Goal: Task Accomplishment & Management: Manage account settings

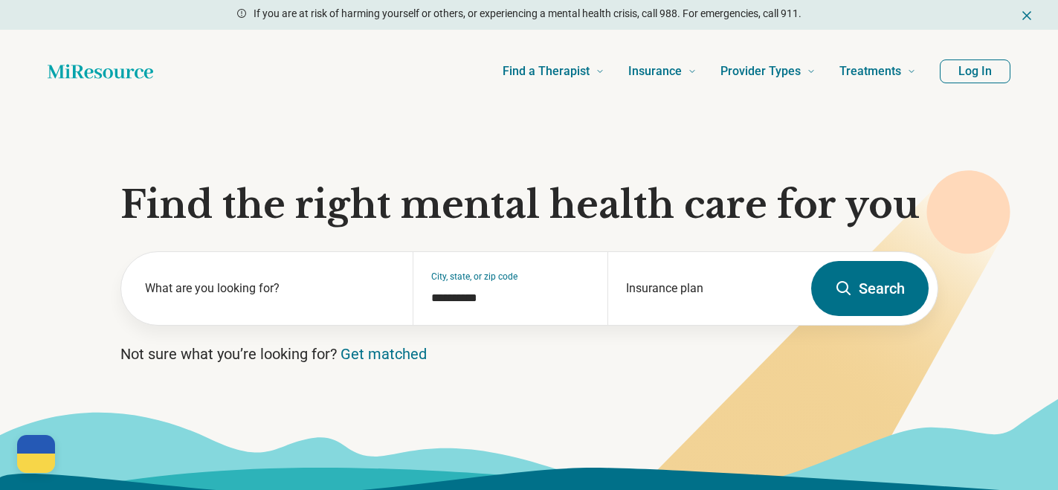
click at [988, 76] on button "Log In" at bounding box center [974, 71] width 71 height 24
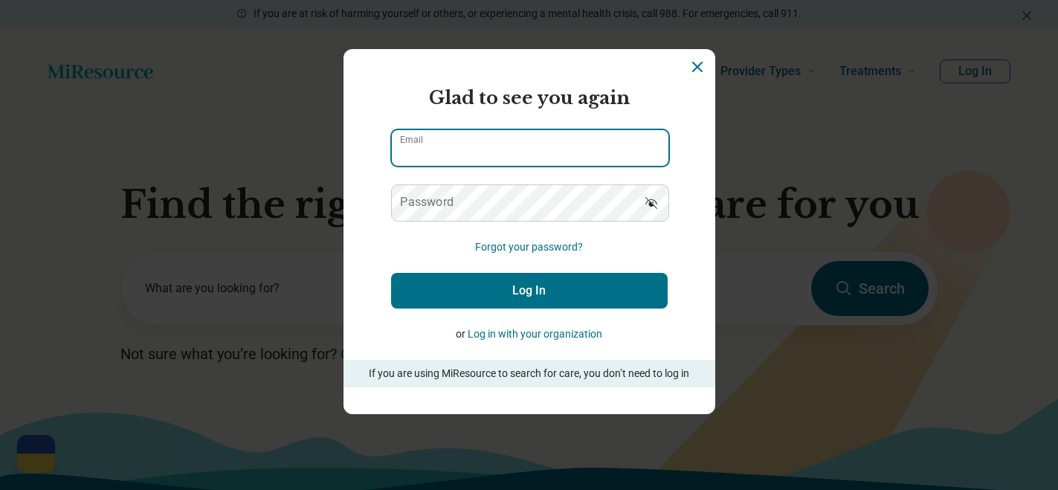
type input "**********"
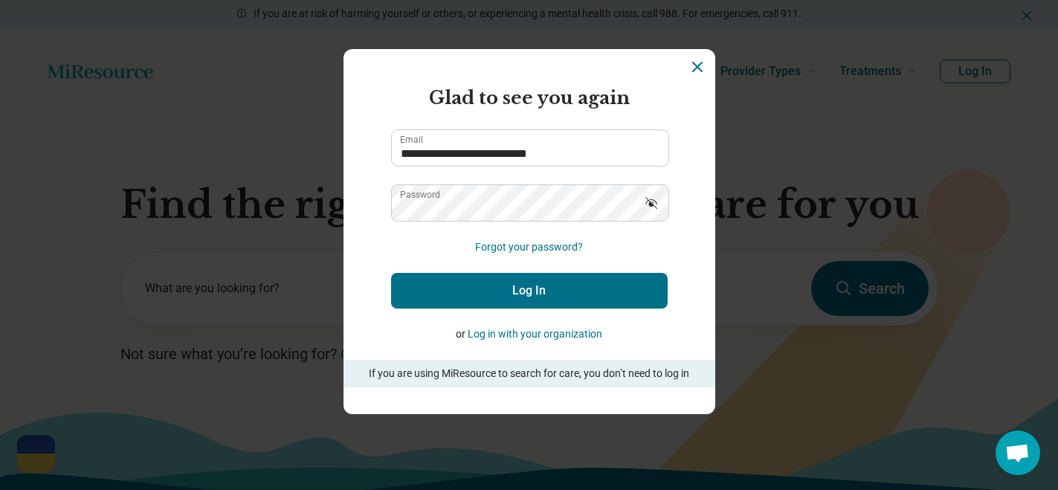
click at [511, 290] on button "Log In" at bounding box center [529, 291] width 276 height 36
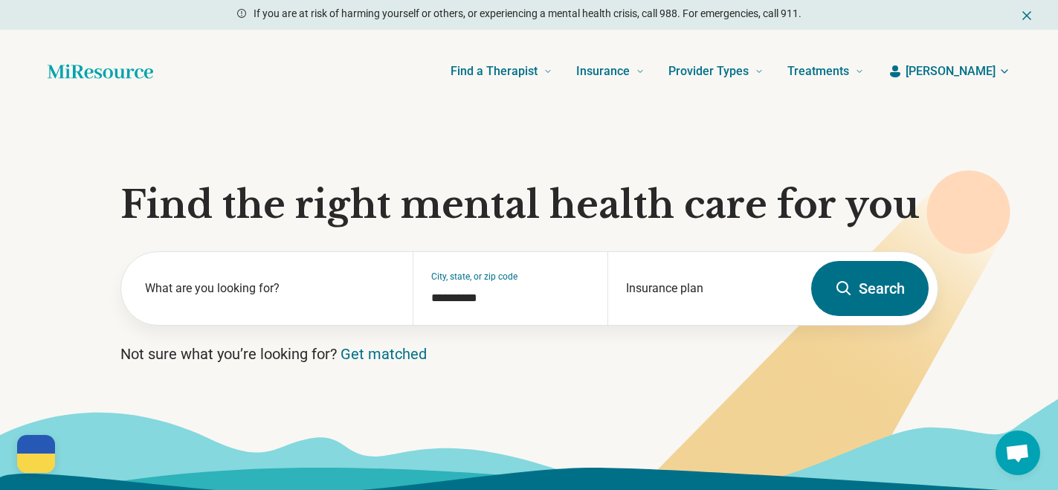
click at [979, 66] on span "[PERSON_NAME]" at bounding box center [950, 71] width 90 height 18
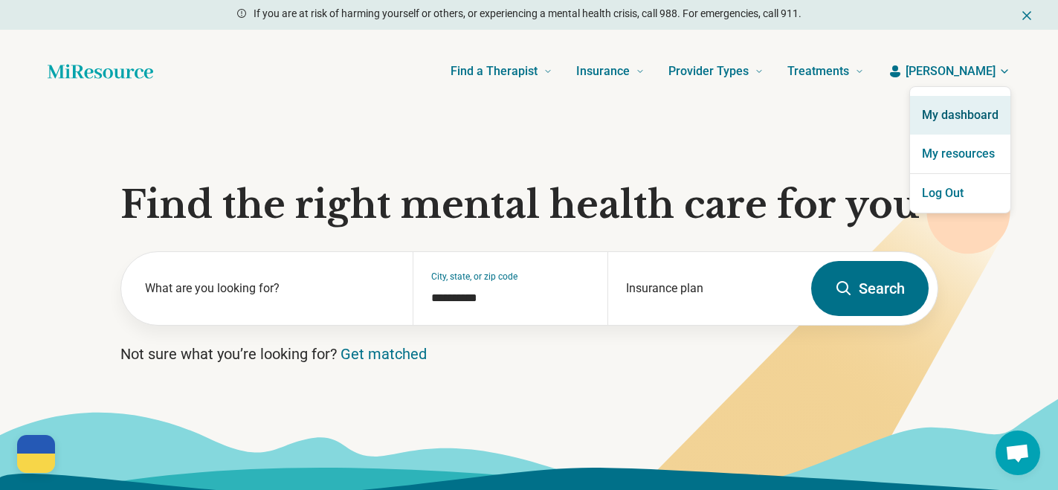
click at [974, 112] on link "My dashboard" at bounding box center [960, 115] width 100 height 39
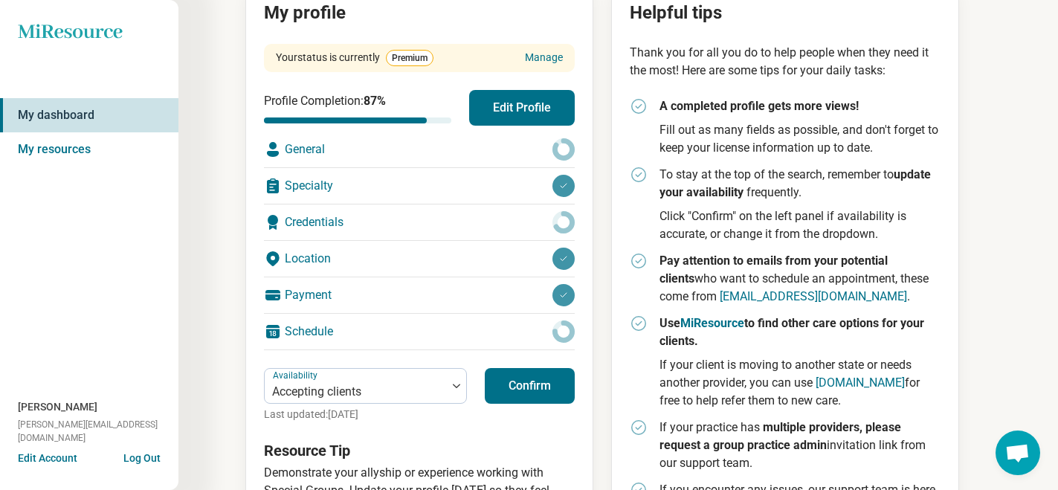
scroll to position [192, 0]
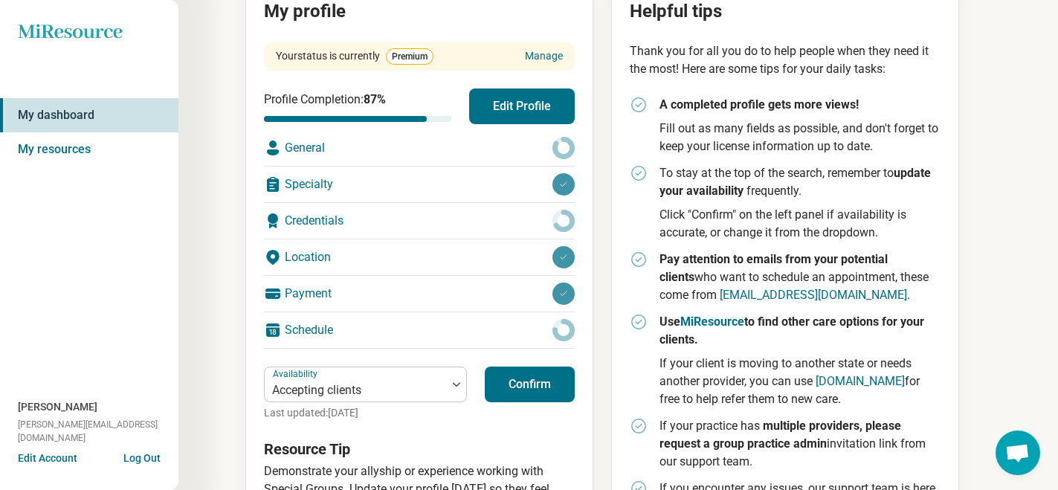
click at [502, 107] on button "Edit Profile" at bounding box center [522, 106] width 106 height 36
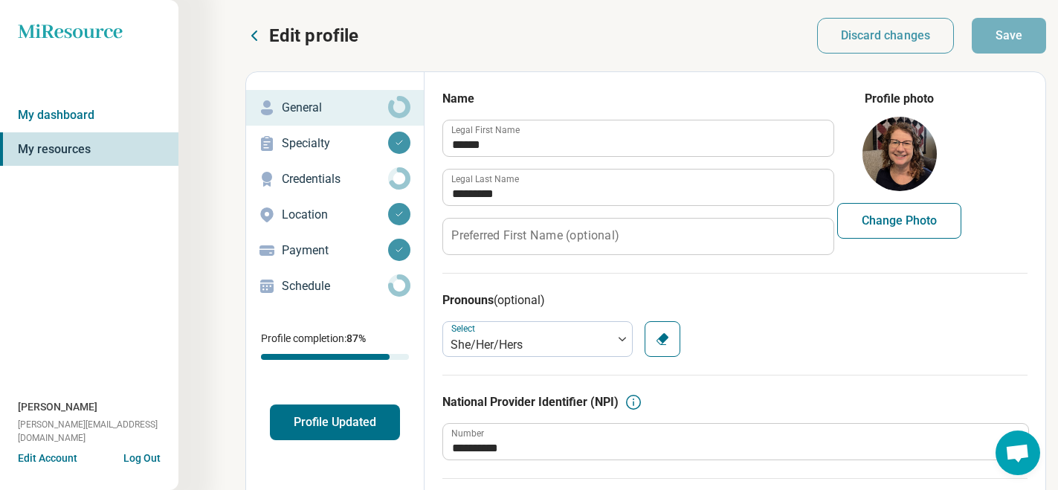
click at [325, 212] on p "Location" at bounding box center [335, 215] width 106 height 18
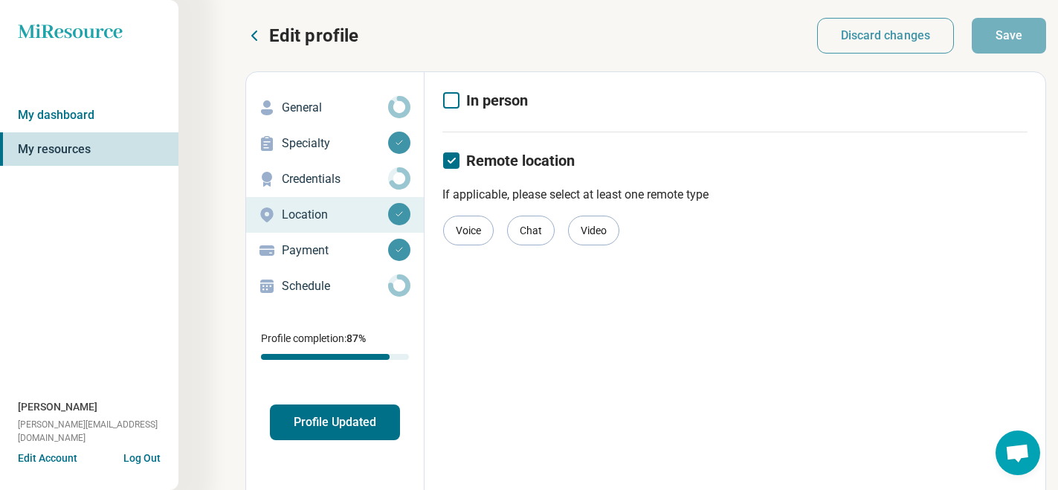
click at [311, 256] on p "Payment" at bounding box center [335, 251] width 106 height 18
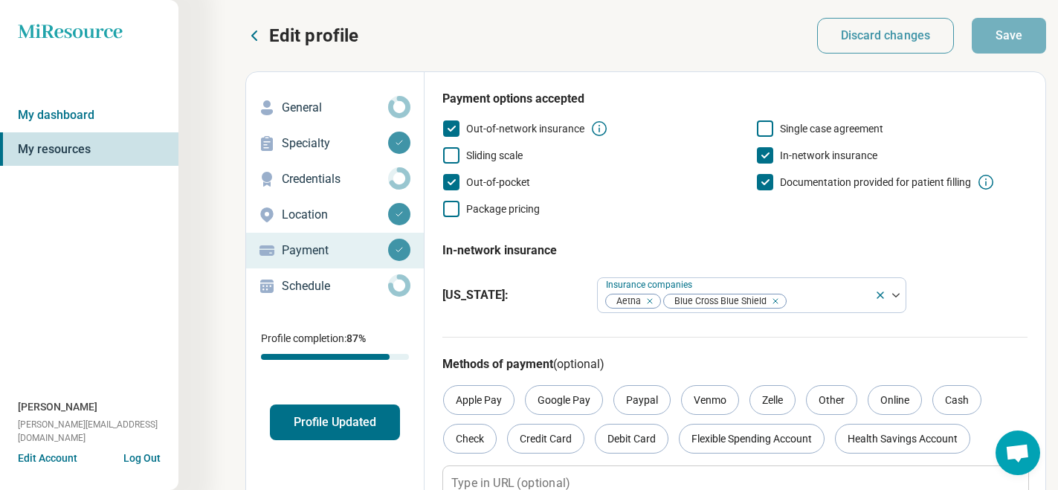
click at [304, 291] on p "Schedule" at bounding box center [335, 286] width 106 height 18
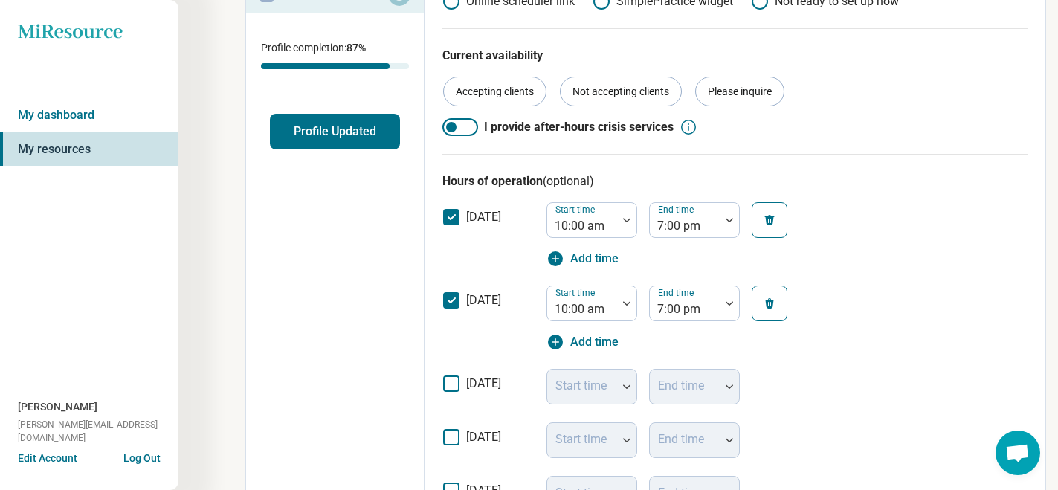
scroll to position [290, 0]
click at [449, 388] on icon at bounding box center [451, 384] width 16 height 16
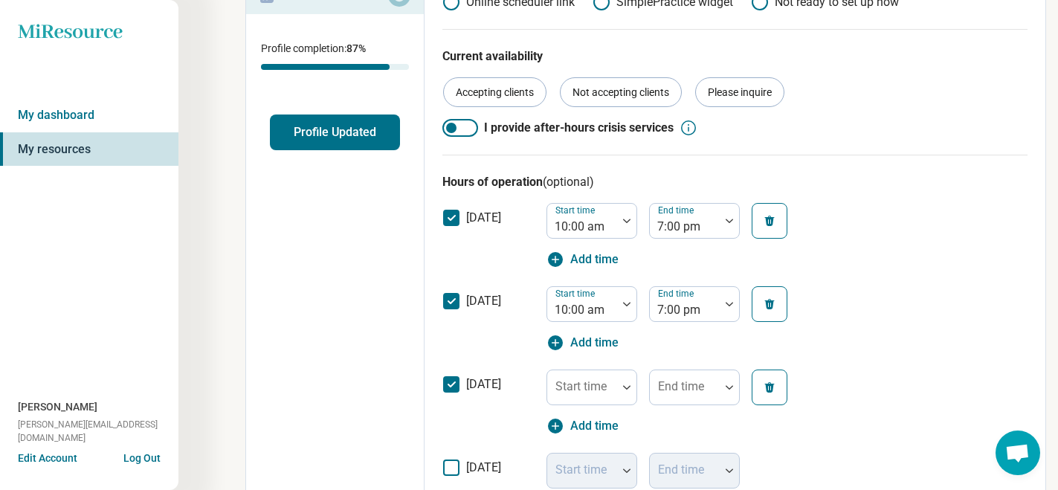
scroll to position [7, 0]
click at [451, 386] on polyline at bounding box center [451, 384] width 7 height 4
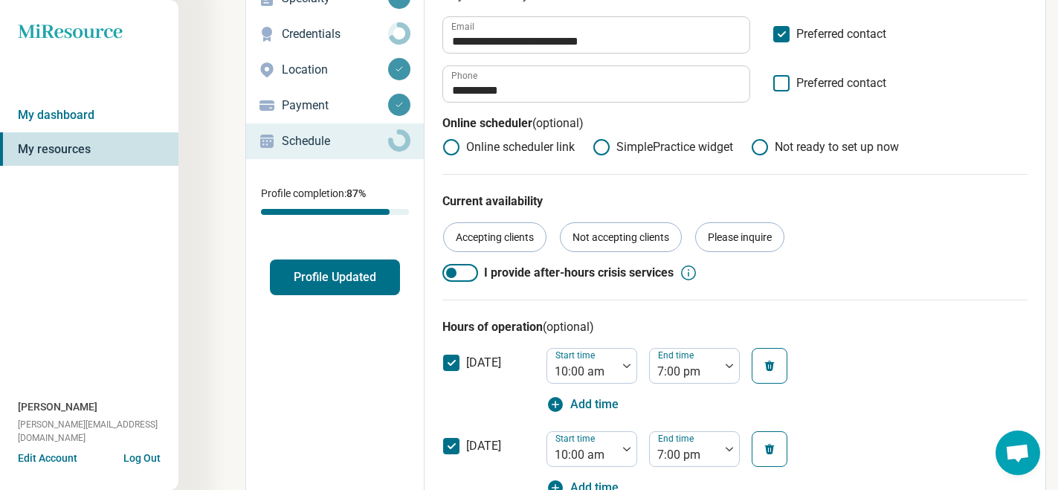
scroll to position [0, 0]
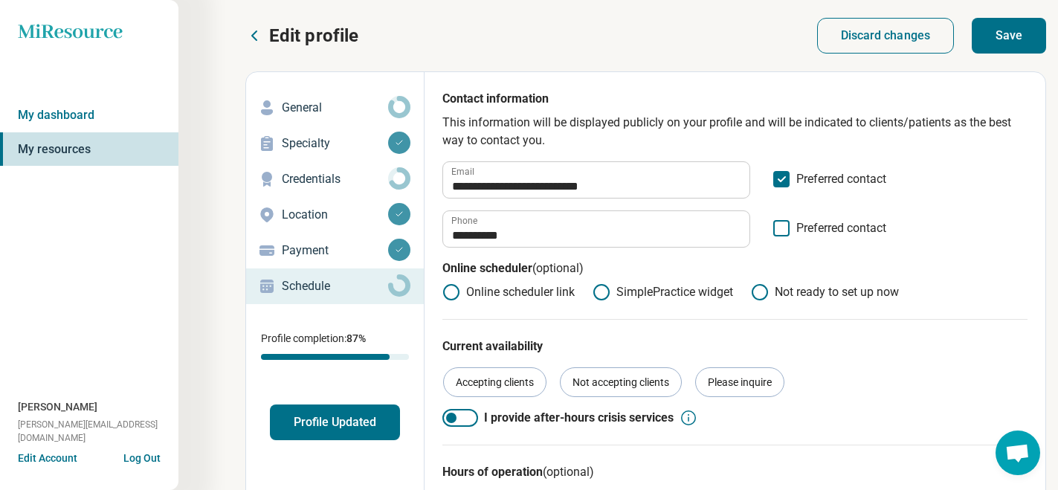
click at [311, 184] on p "Credentials" at bounding box center [335, 179] width 106 height 18
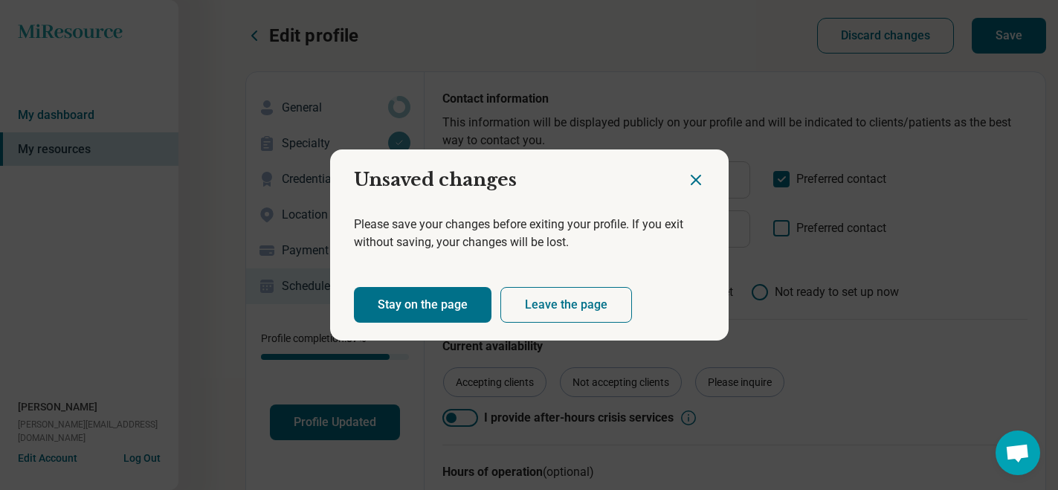
click at [552, 311] on button "Leave the page" at bounding box center [566, 305] width 132 height 36
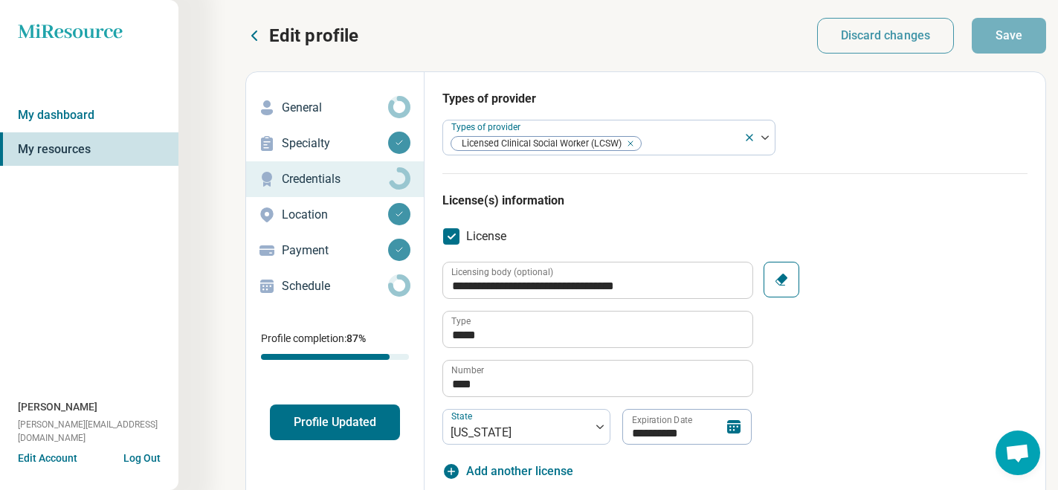
click at [297, 105] on p "General" at bounding box center [335, 108] width 106 height 18
type textarea "*"
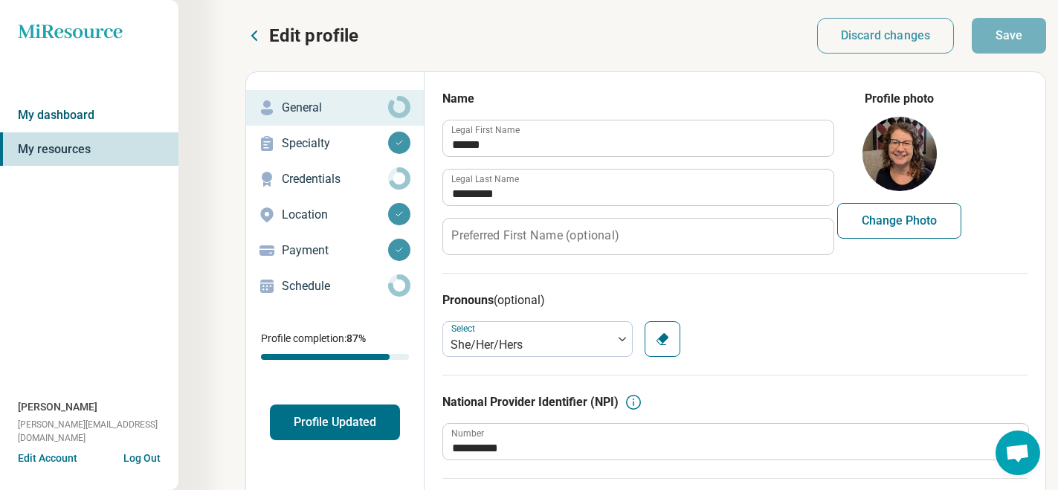
click at [62, 121] on link "My dashboard" at bounding box center [89, 115] width 178 height 34
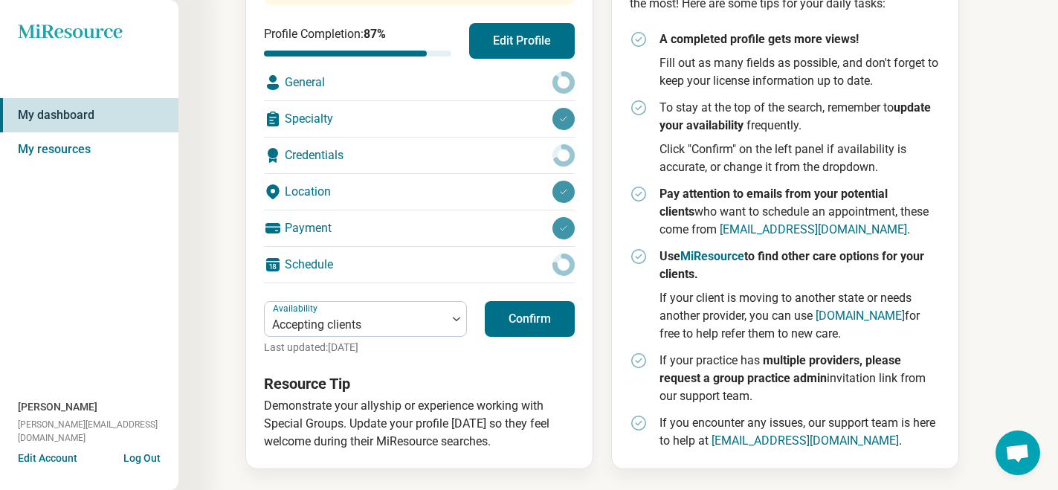
scroll to position [256, 0]
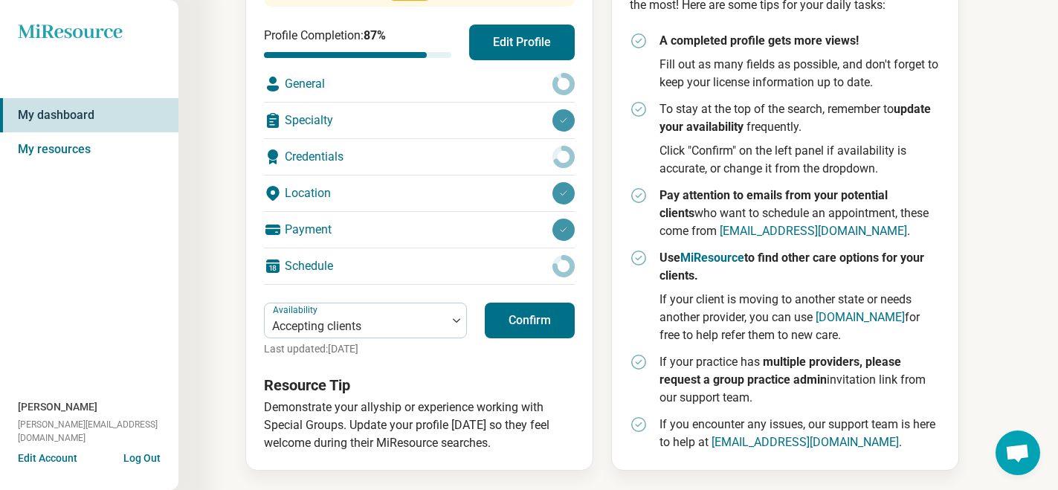
click at [533, 325] on button "Confirm" at bounding box center [530, 320] width 90 height 36
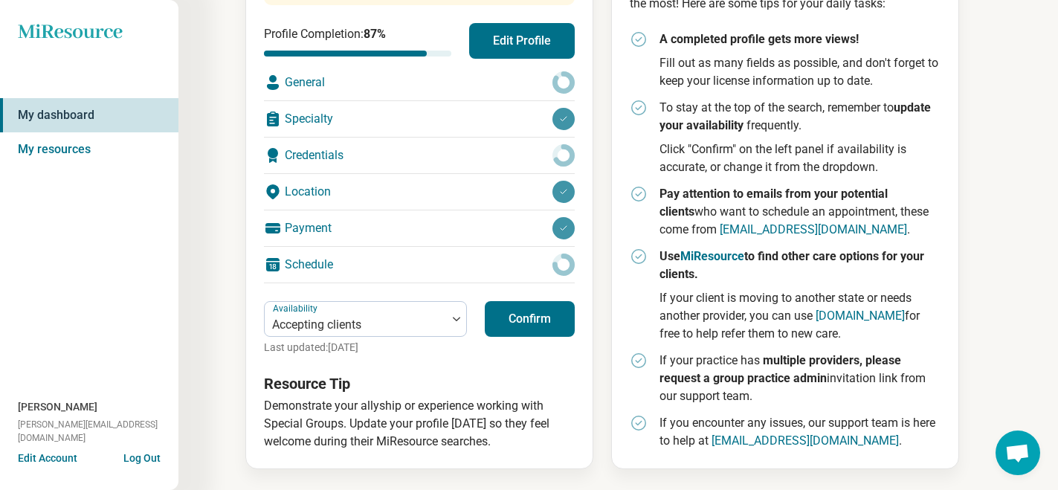
click at [53, 460] on button "Edit Account" at bounding box center [47, 458] width 59 height 16
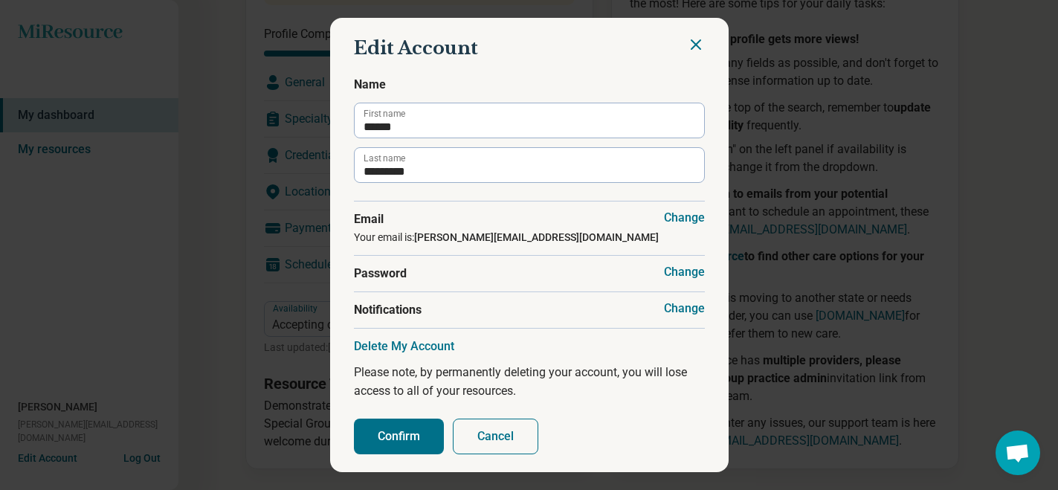
click at [495, 438] on button "Cancel" at bounding box center [495, 436] width 85 height 36
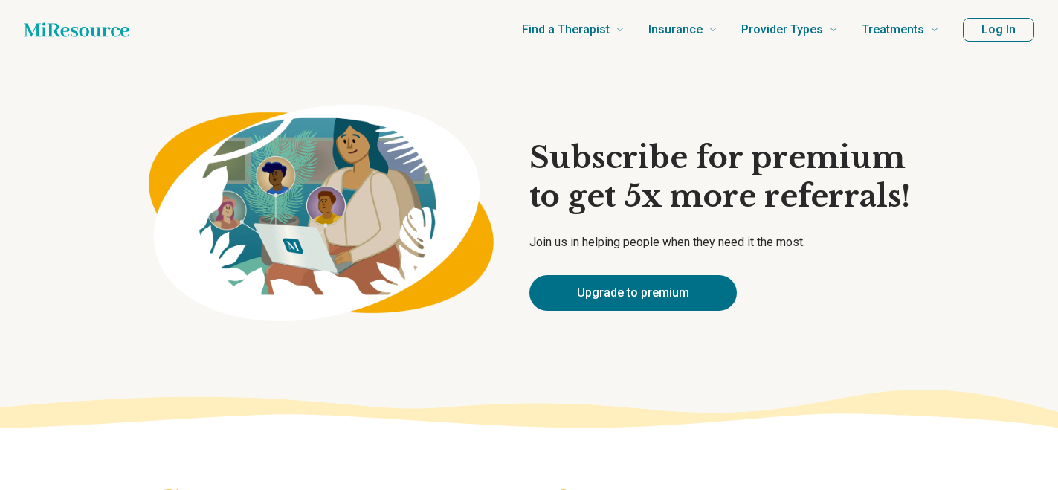
click at [994, 30] on button "Log In" at bounding box center [997, 30] width 71 height 24
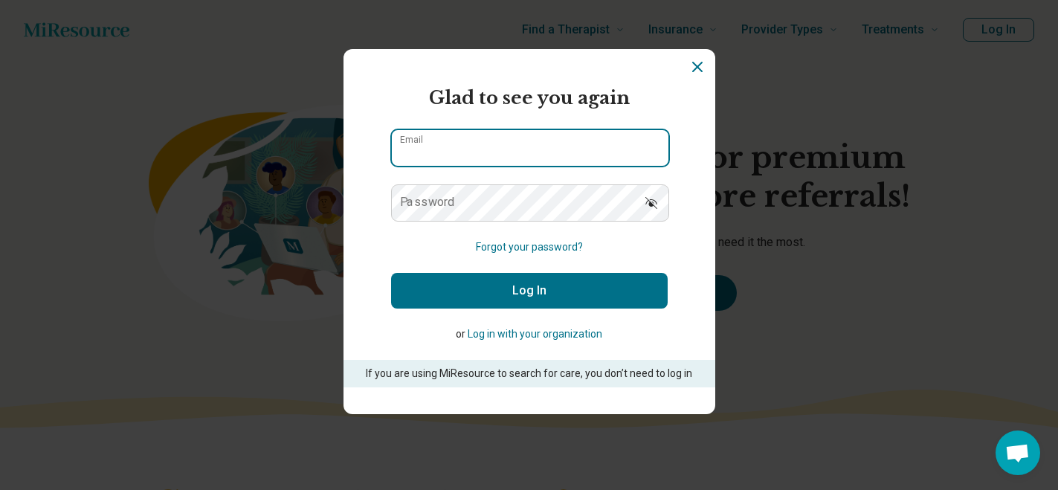
type input "**********"
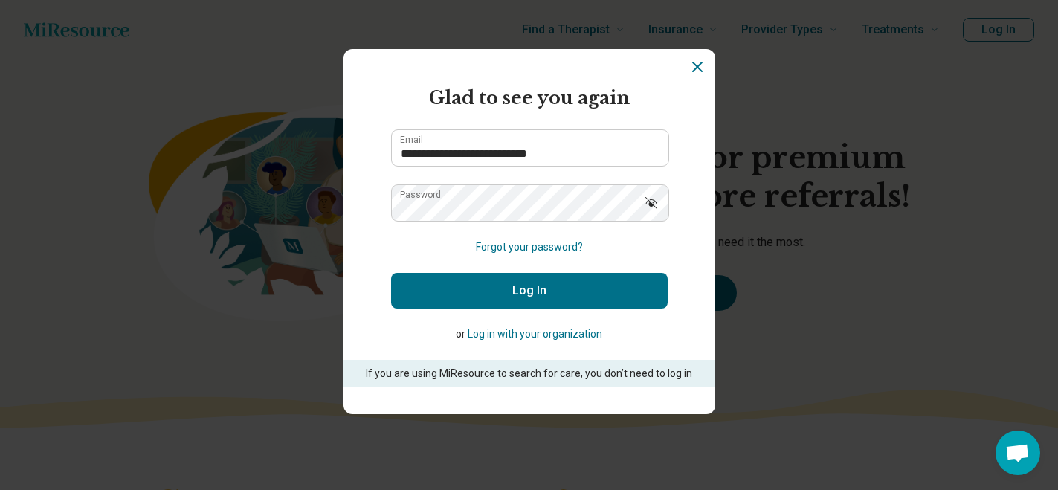
click at [517, 284] on button "Log In" at bounding box center [529, 291] width 276 height 36
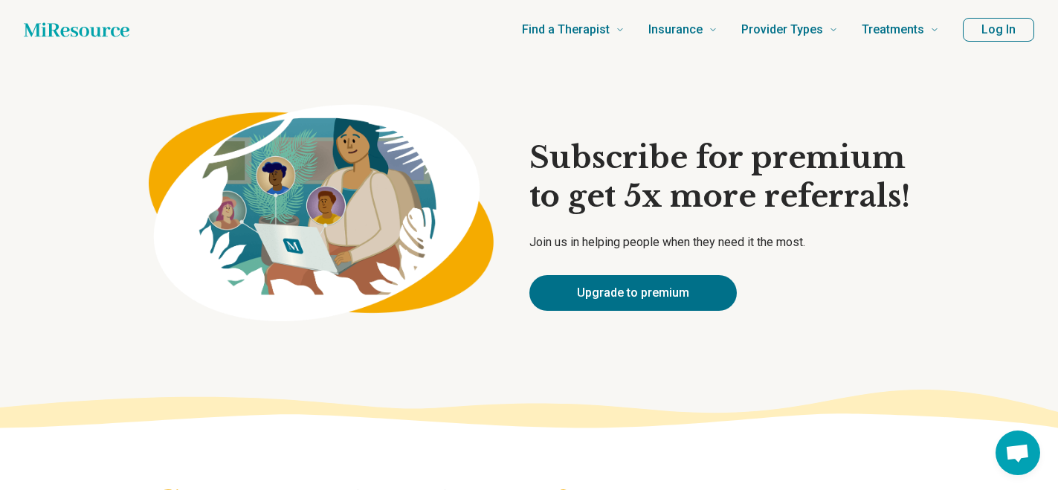
type textarea "*"
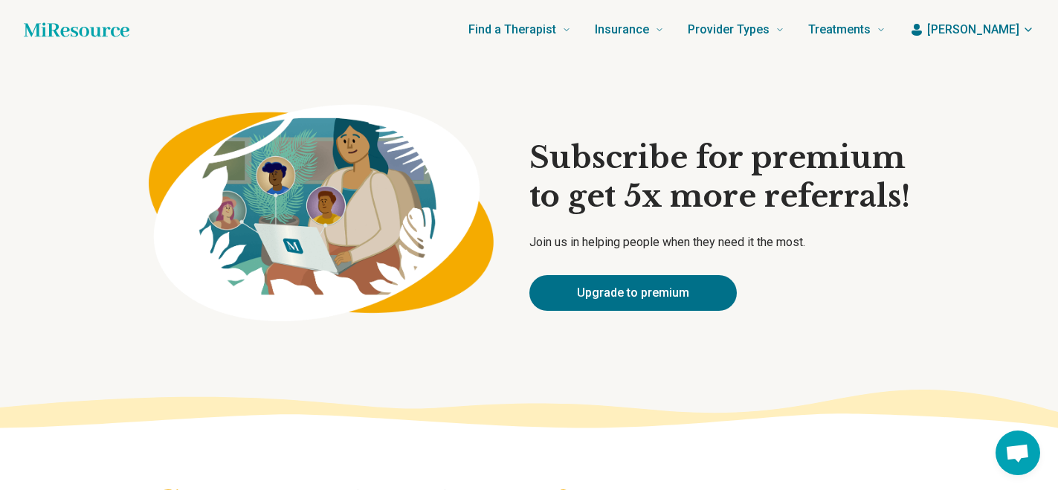
click at [1028, 30] on icon "button" at bounding box center [1028, 29] width 6 height 3
click at [645, 292] on link "Upgrade to premium" at bounding box center [632, 293] width 207 height 36
click at [1026, 28] on icon "button" at bounding box center [1028, 30] width 12 height 12
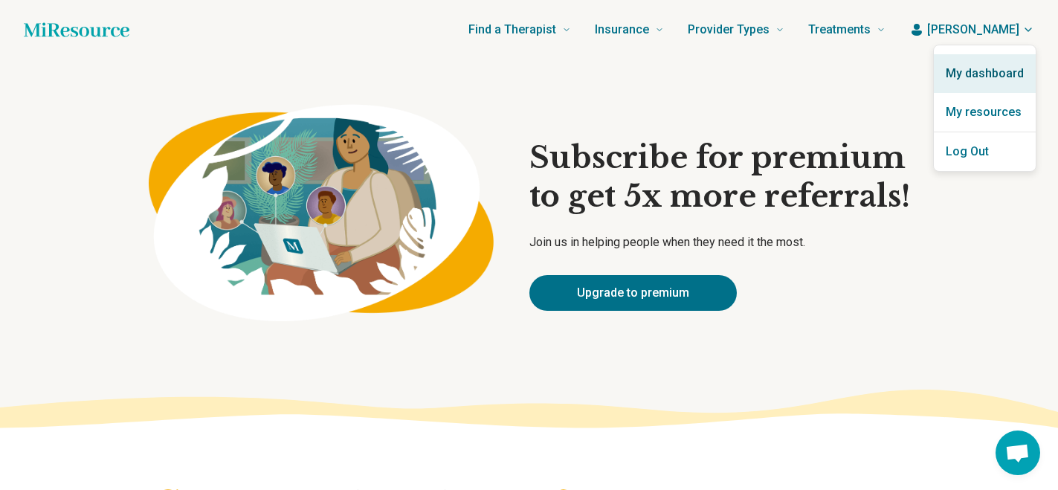
click at [995, 66] on link "My dashboard" at bounding box center [984, 73] width 102 height 39
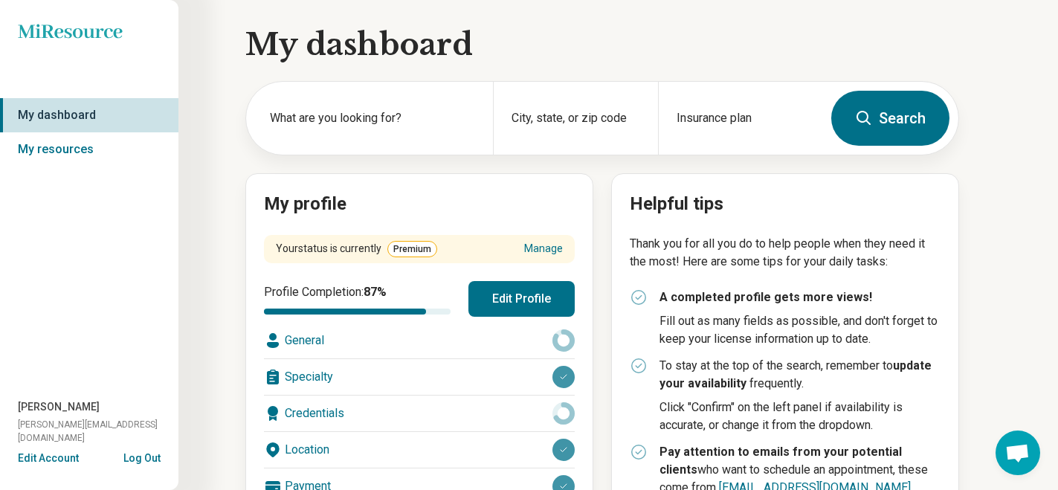
click at [306, 453] on div "Location" at bounding box center [419, 450] width 311 height 36
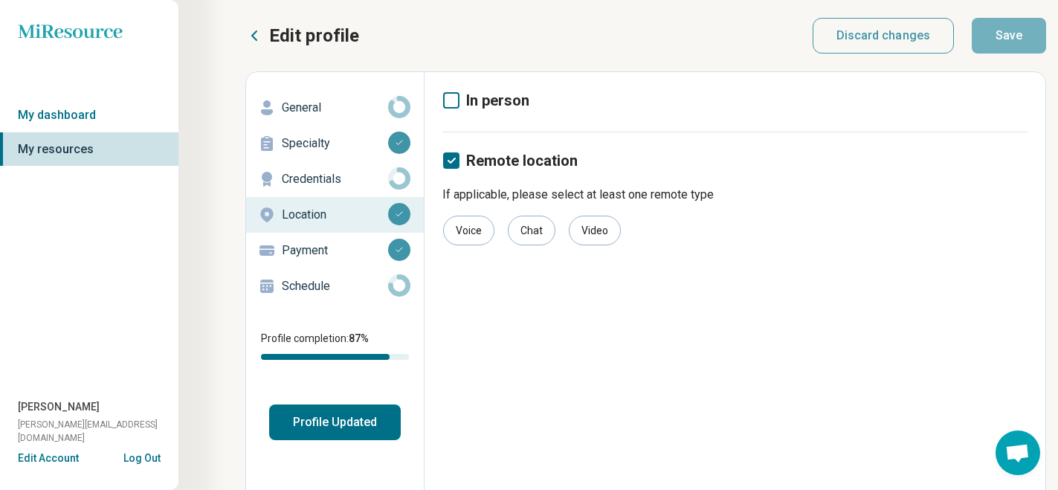
click at [137, 455] on button "Log Out" at bounding box center [141, 456] width 37 height 12
